Goal: Find specific page/section: Find specific page/section

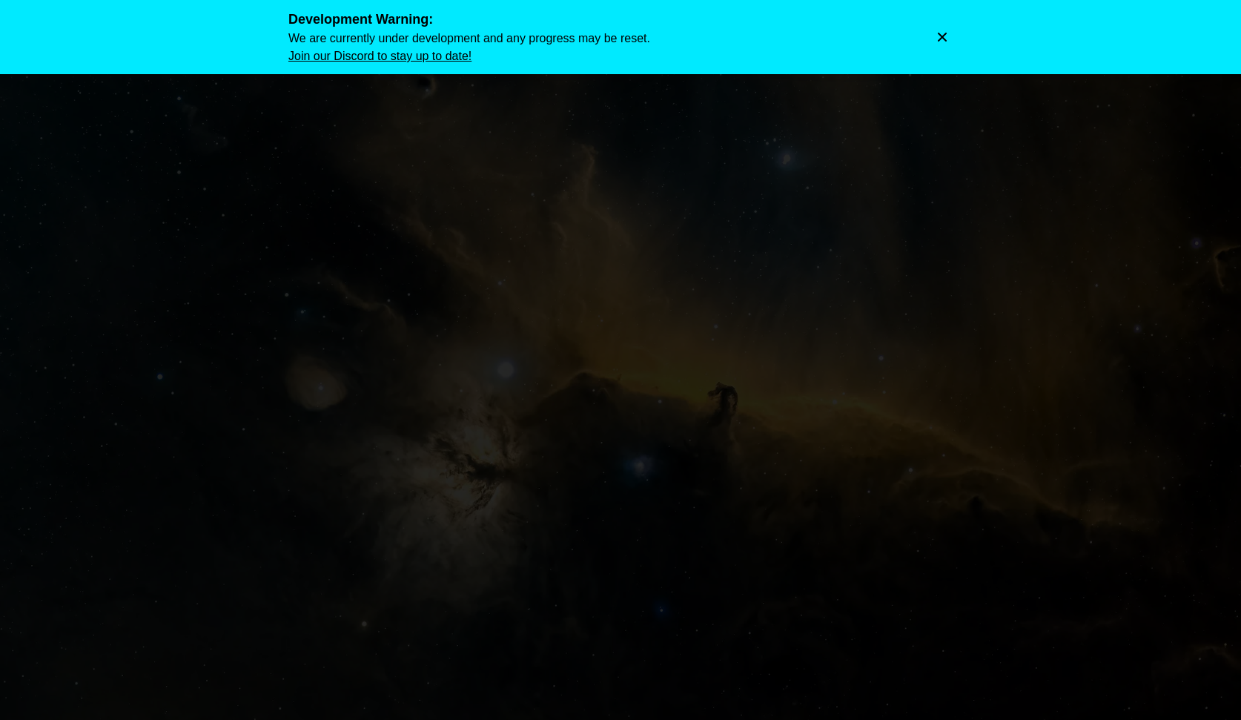
click at [941, 30] on icon "Dismiss warning" at bounding box center [941, 37] width 15 height 15
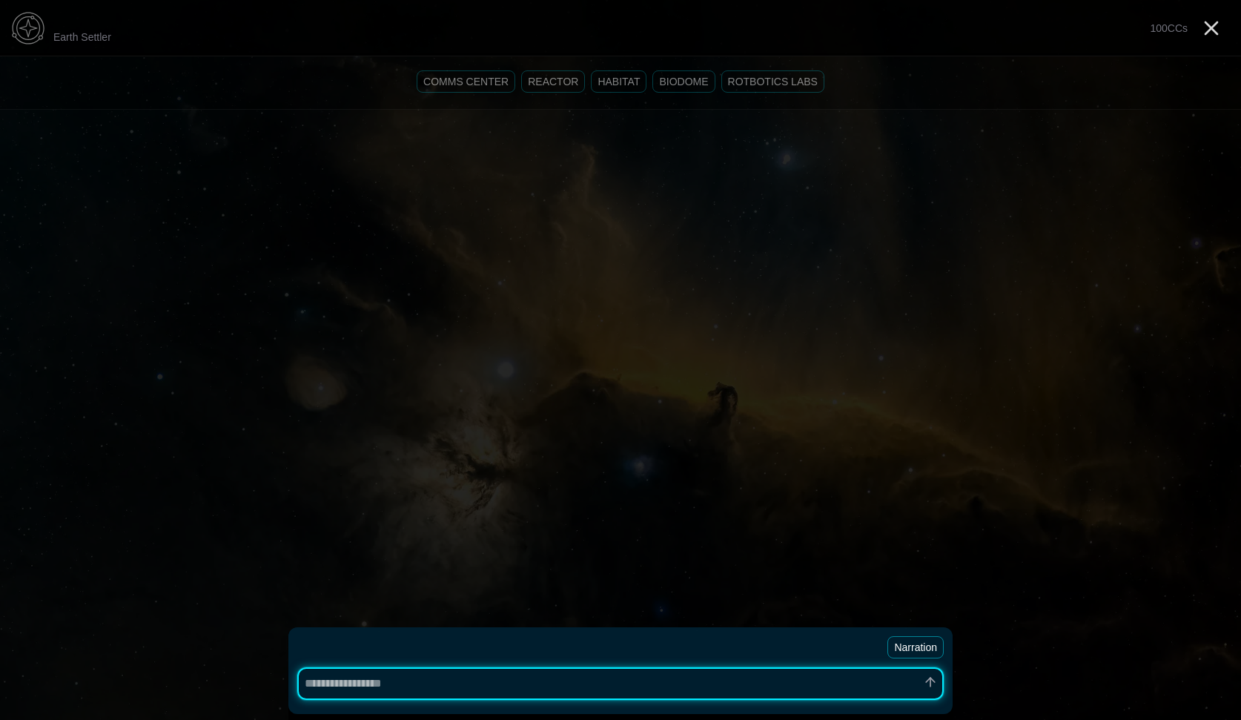
type textarea "*"
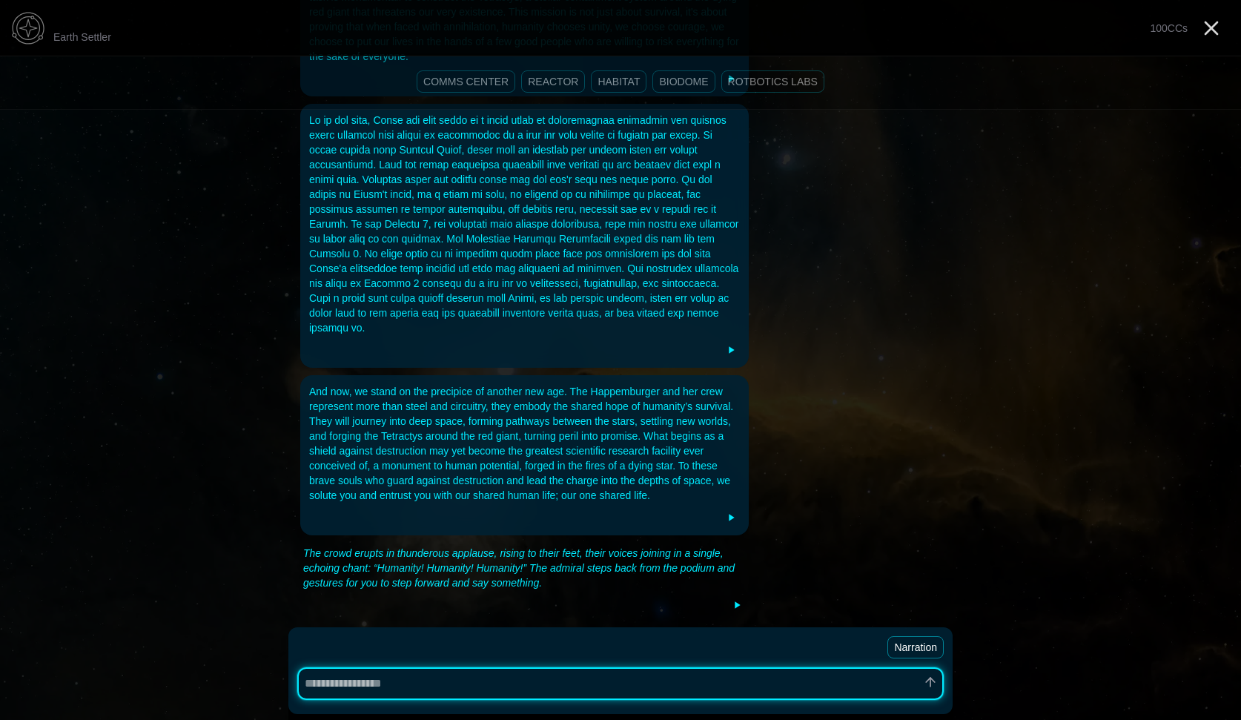
scroll to position [336, 0]
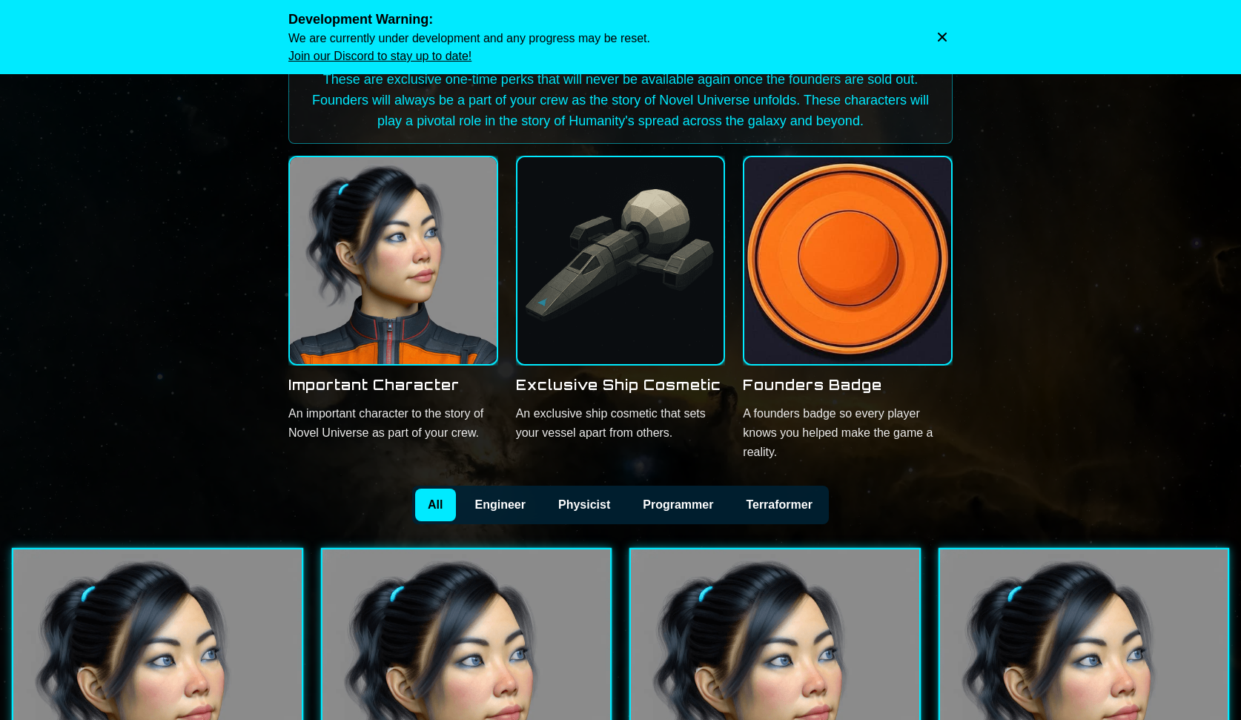
click at [945, 36] on icon "Dismiss warning" at bounding box center [941, 37] width 15 height 15
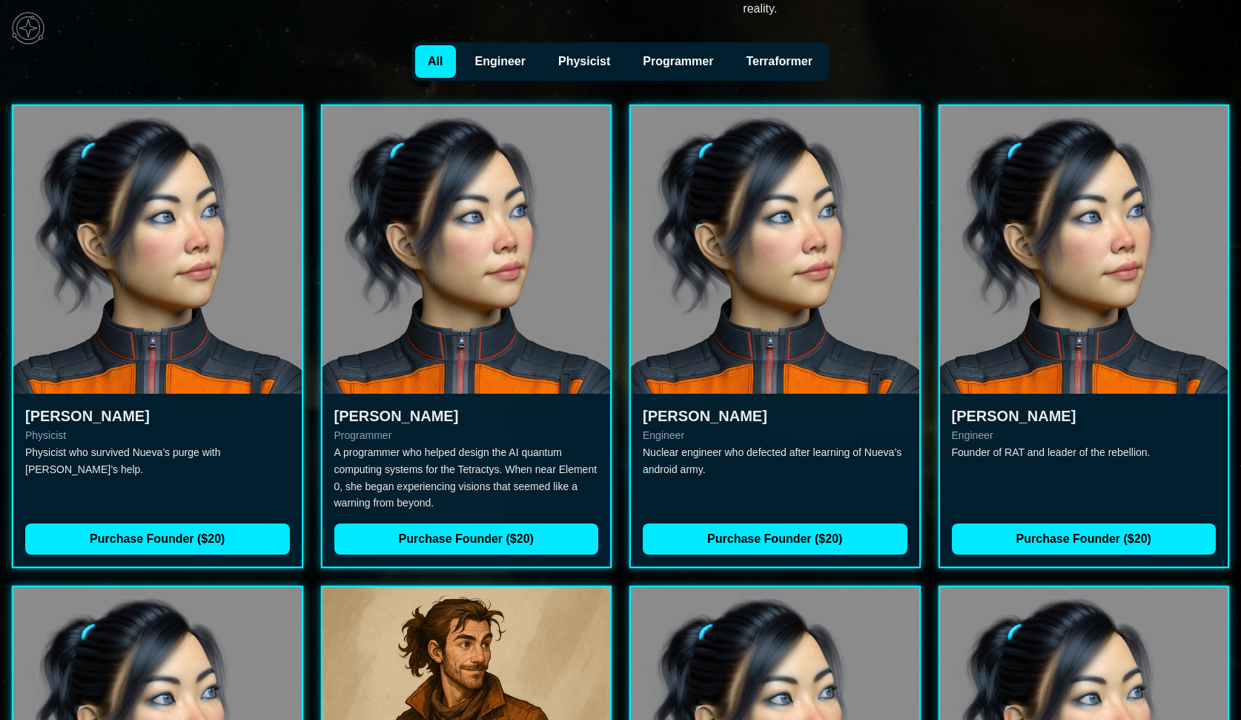
scroll to position [437, 0]
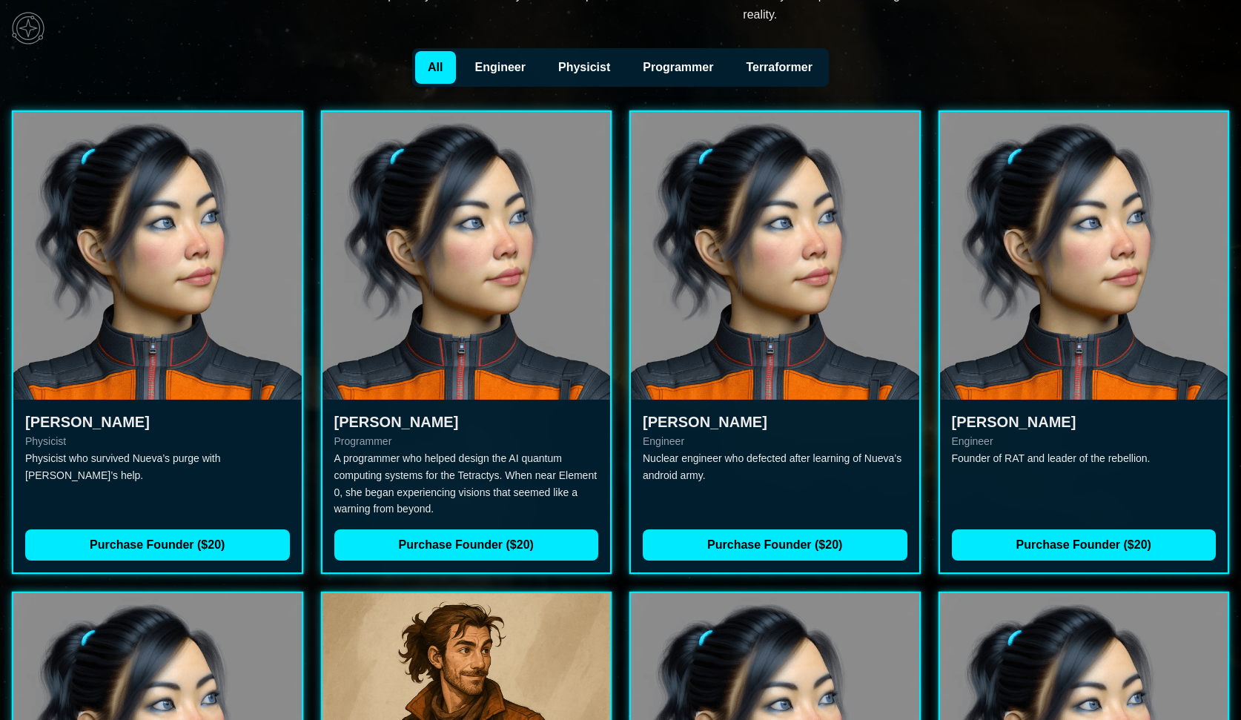
click at [656, 67] on button "Programmer" at bounding box center [677, 67] width 97 height 33
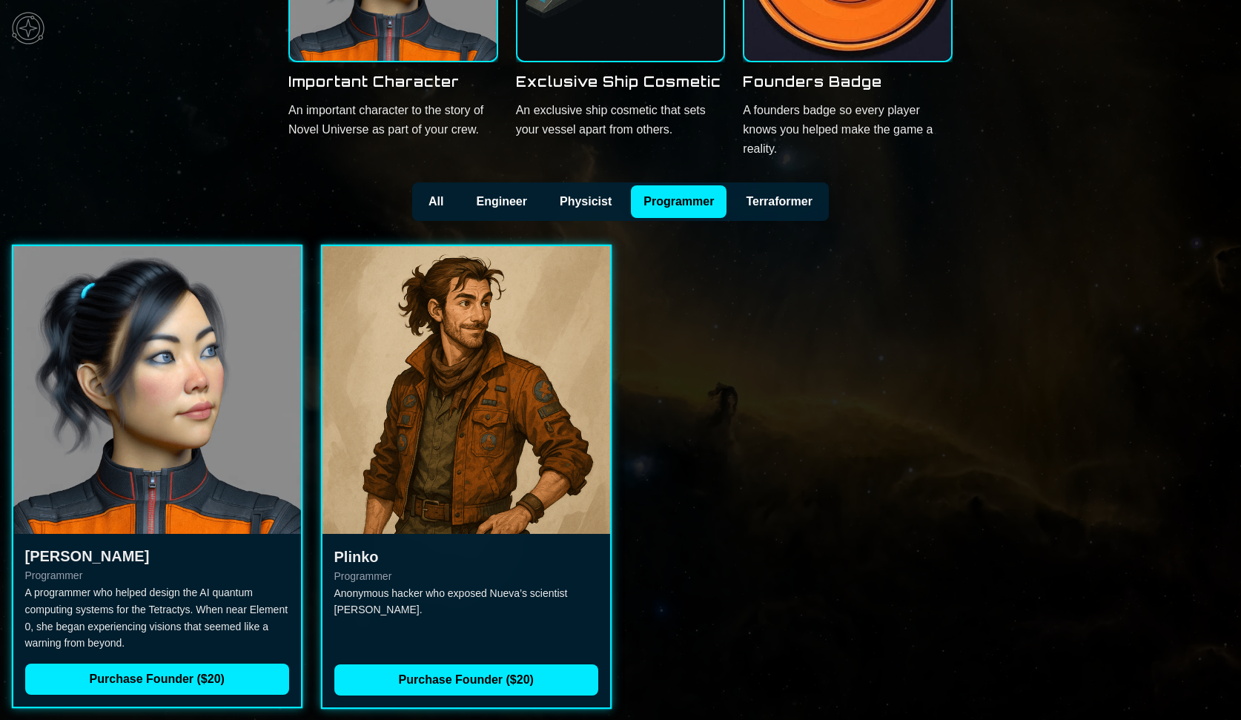
click at [565, 203] on button "Physicist" at bounding box center [585, 201] width 79 height 33
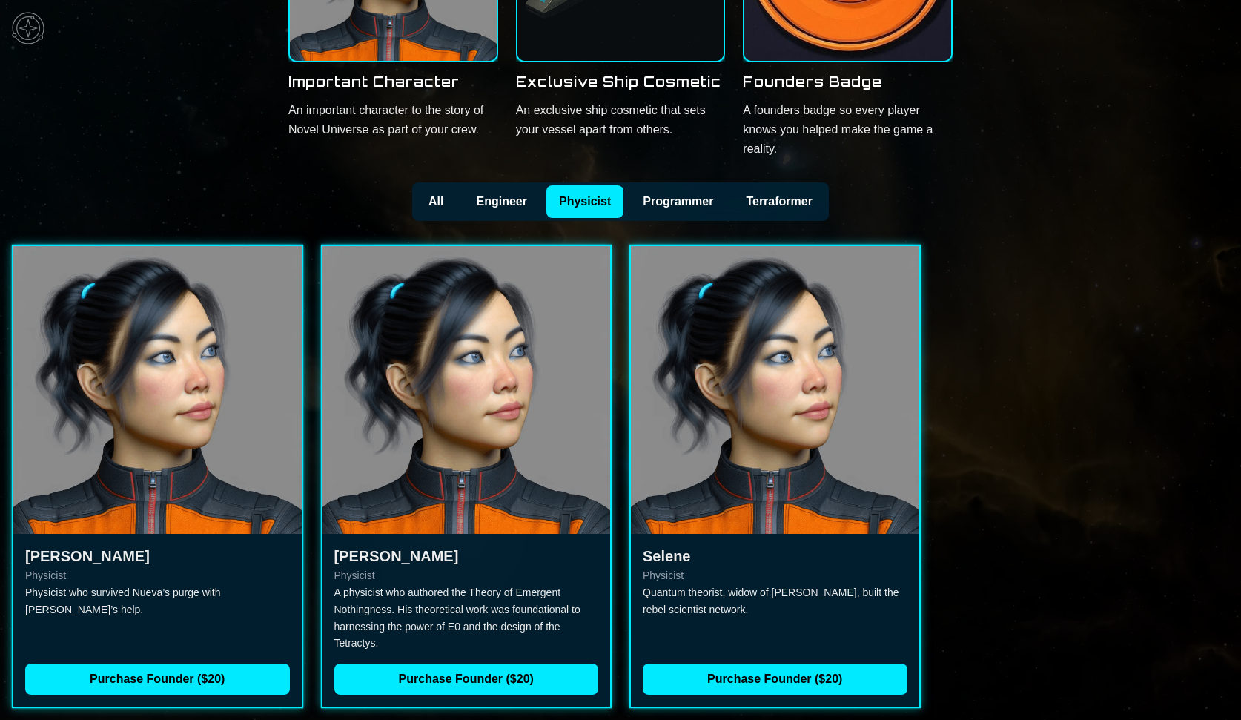
click at [519, 205] on button "Engineer" at bounding box center [501, 201] width 77 height 33
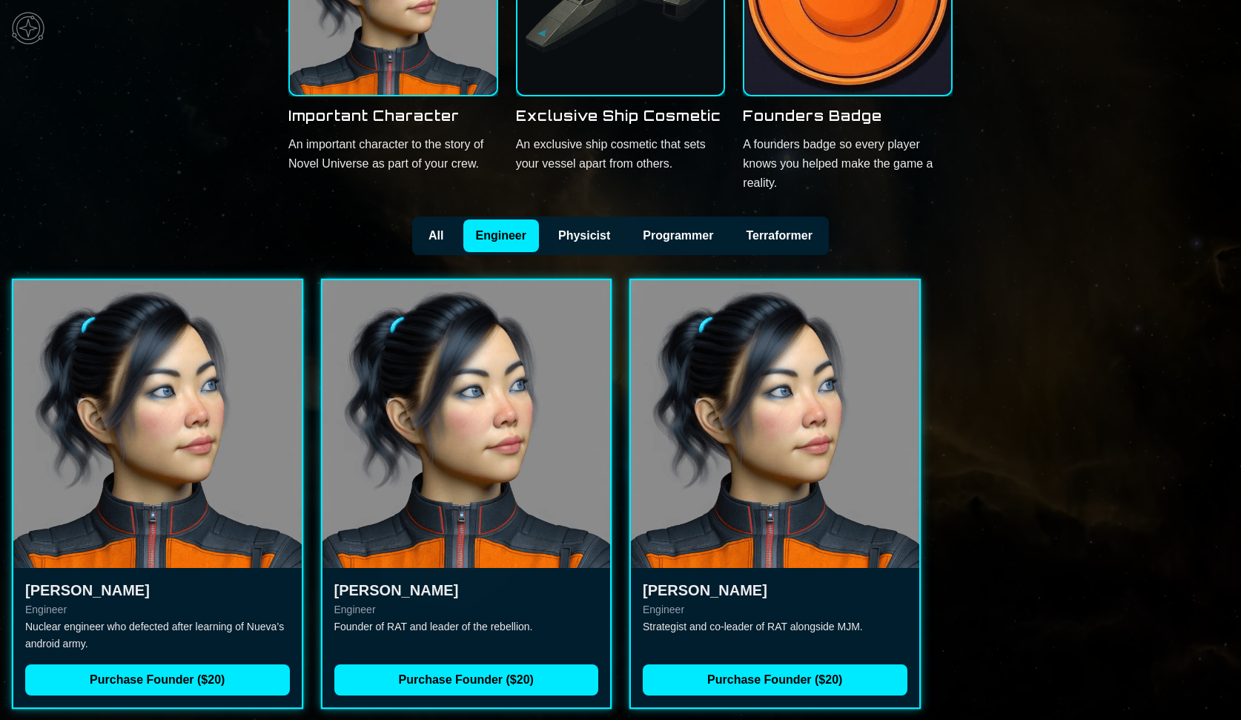
click at [453, 236] on button "All" at bounding box center [435, 235] width 41 height 33
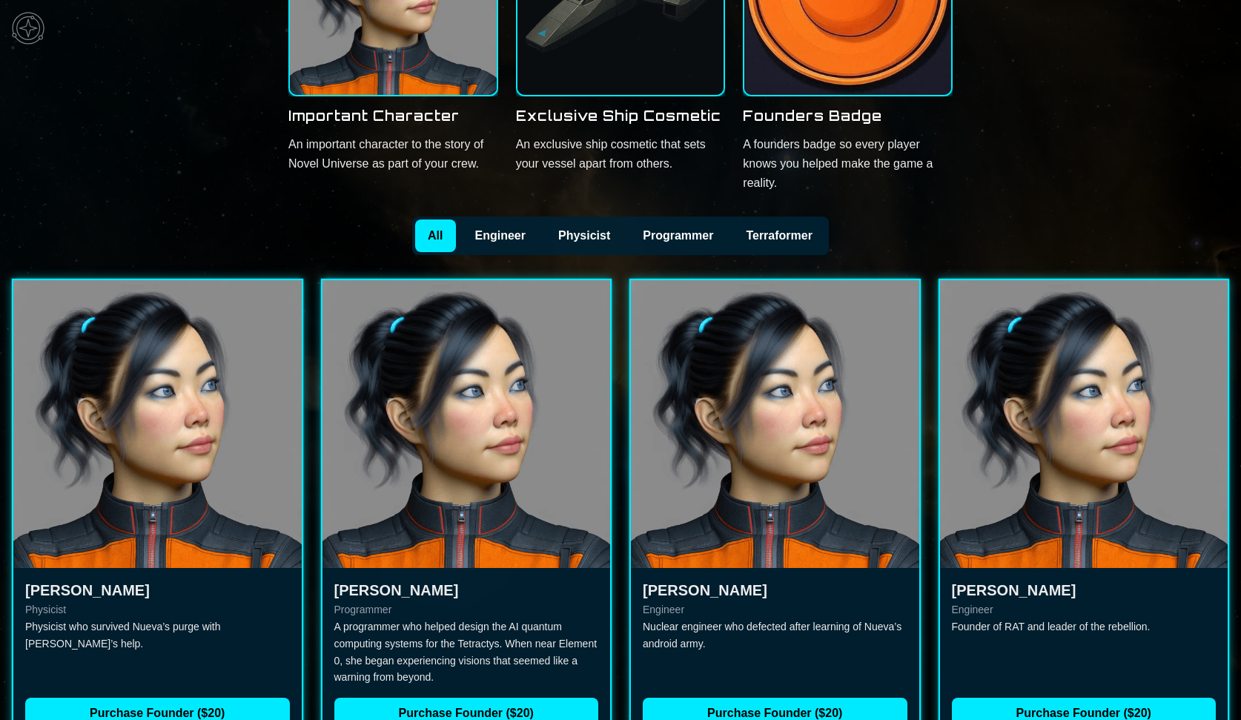
click at [788, 239] on button "Terraformer" at bounding box center [778, 235] width 93 height 33
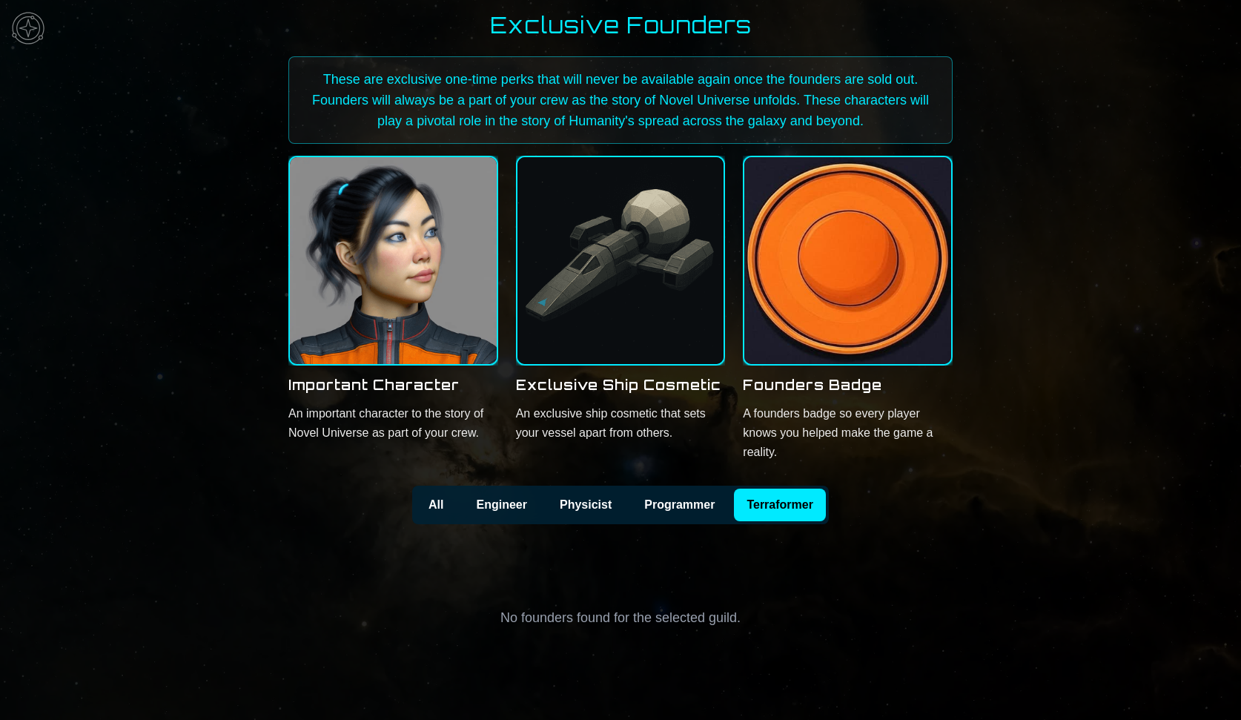
click at [441, 504] on button "All" at bounding box center [435, 504] width 41 height 33
